Goal: Learn about a topic: Learn about a topic

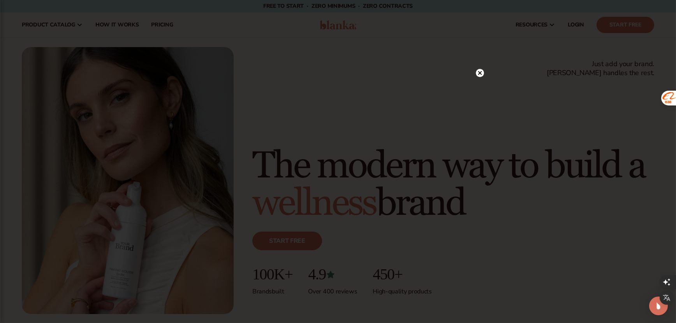
scroll to position [640, 0]
click at [481, 73] on circle at bounding box center [480, 73] width 8 height 8
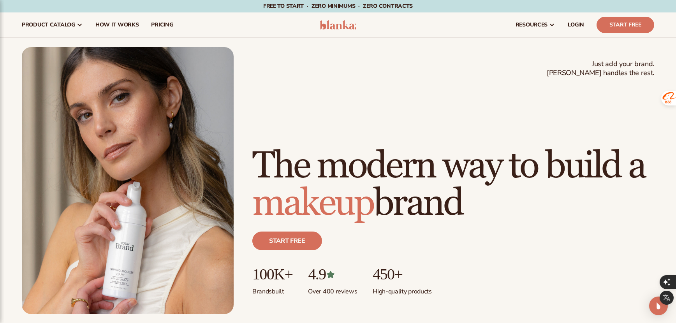
click at [481, 73] on div "Just add your brand. Blanka handles the rest. beauty,[MEDICAL_DATA],wellness,ma…" at bounding box center [338, 180] width 633 height 267
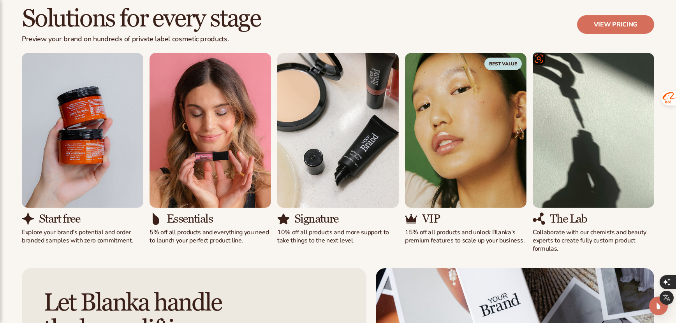
scroll to position [701, 0]
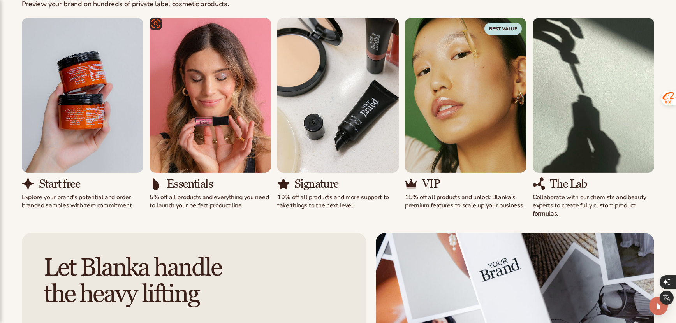
click at [239, 125] on img "2 / 5" at bounding box center [211, 95] width 122 height 155
click at [186, 187] on h3 "Essentials" at bounding box center [190, 184] width 46 height 13
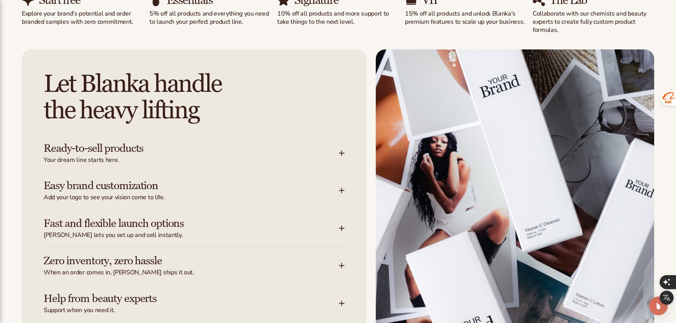
scroll to position [896, 0]
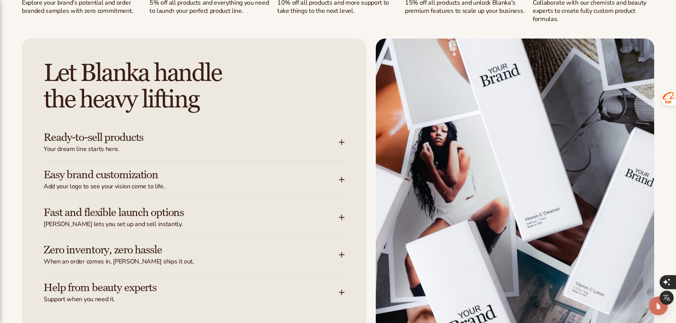
click at [99, 140] on h3 "Ready-to-sell products" at bounding box center [180, 138] width 272 height 12
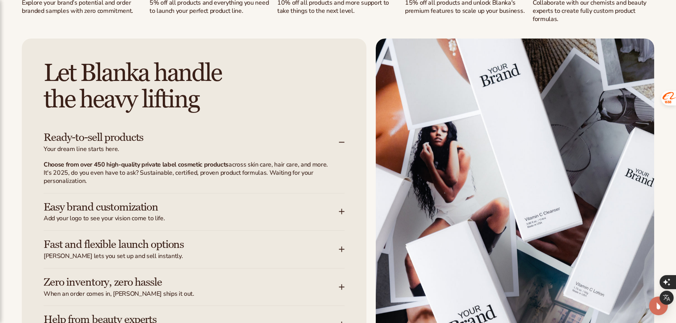
click at [110, 205] on h3 "Easy brand customization" at bounding box center [180, 207] width 272 height 12
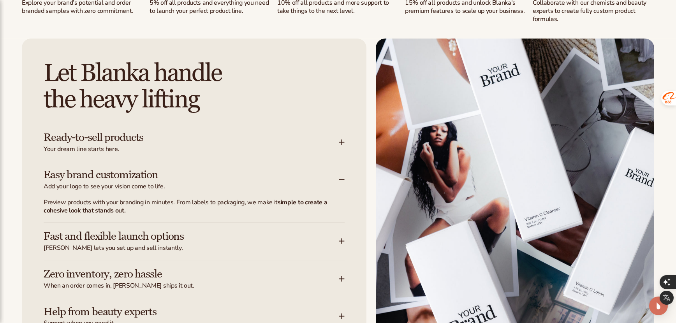
click at [113, 174] on h3 "Easy brand customization" at bounding box center [180, 175] width 272 height 12
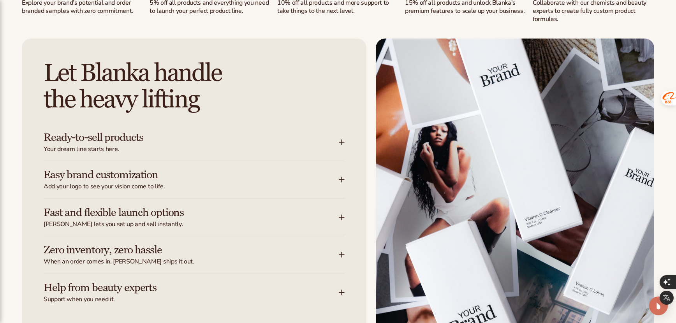
click at [113, 174] on h3 "Easy brand customization" at bounding box center [180, 175] width 272 height 12
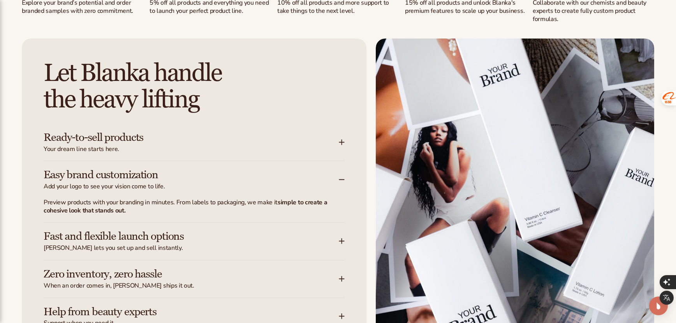
click at [108, 209] on strong "simple to create a cohesive look that stands out." at bounding box center [186, 206] width 284 height 17
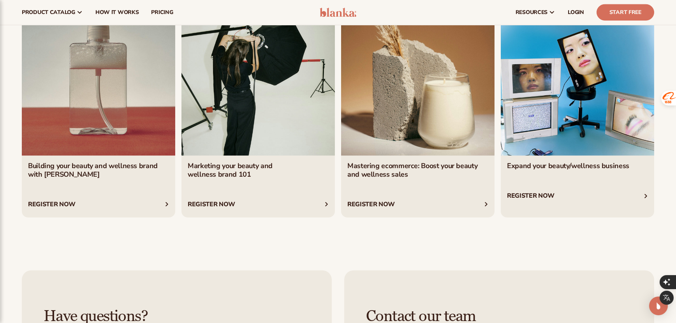
scroll to position [2804, 0]
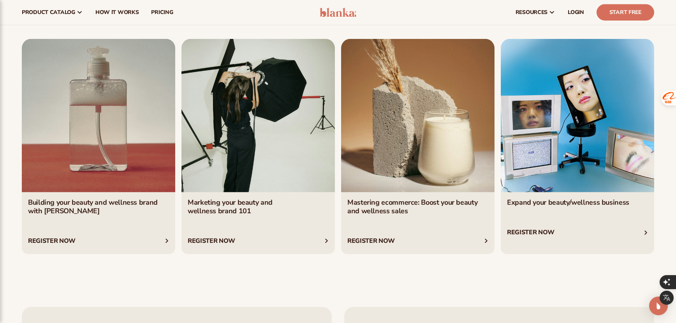
click at [138, 204] on link "1 / 4" at bounding box center [98, 146] width 153 height 215
click at [238, 206] on link "2 / 4" at bounding box center [258, 146] width 153 height 215
click at [429, 205] on link "3 / 4" at bounding box center [417, 146] width 153 height 215
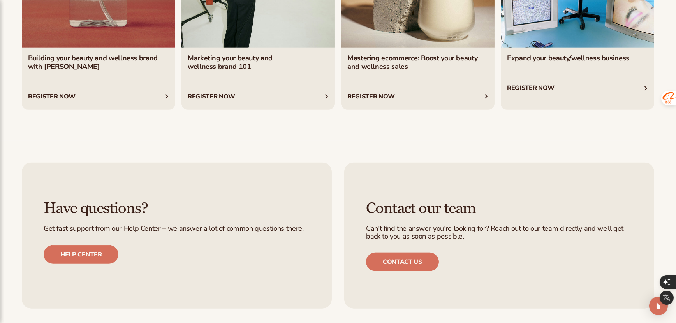
scroll to position [3233, 0]
